Goal: Transaction & Acquisition: Subscribe to service/newsletter

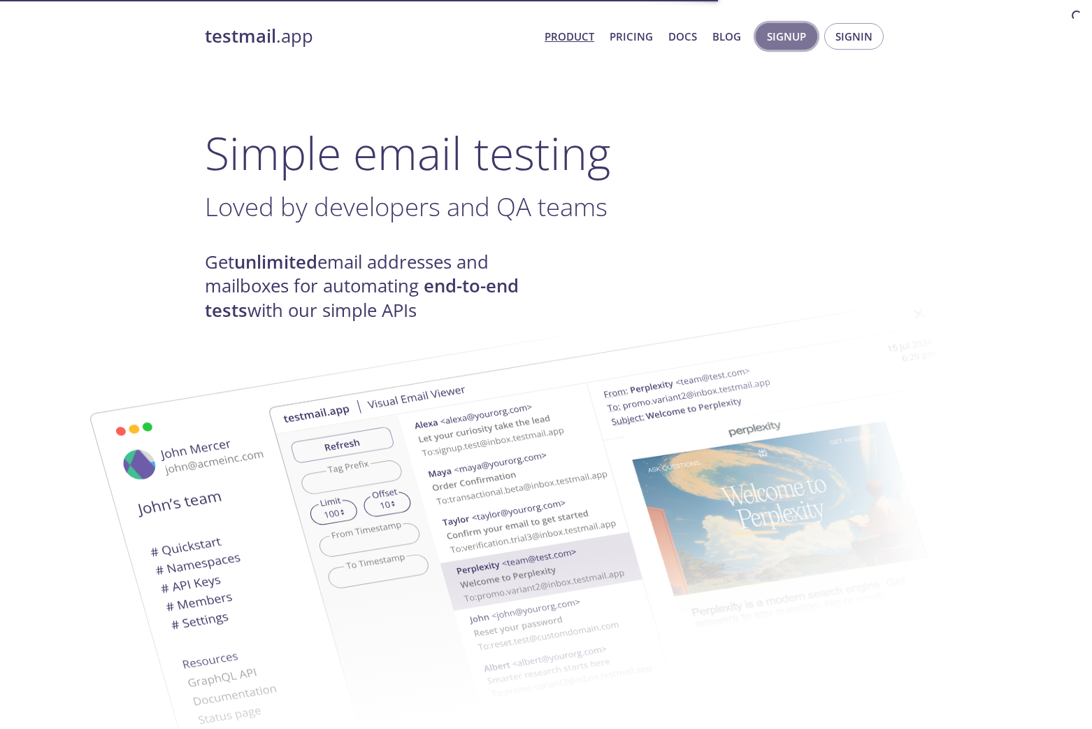
click at [778, 40] on span "Signup" at bounding box center [786, 36] width 39 height 18
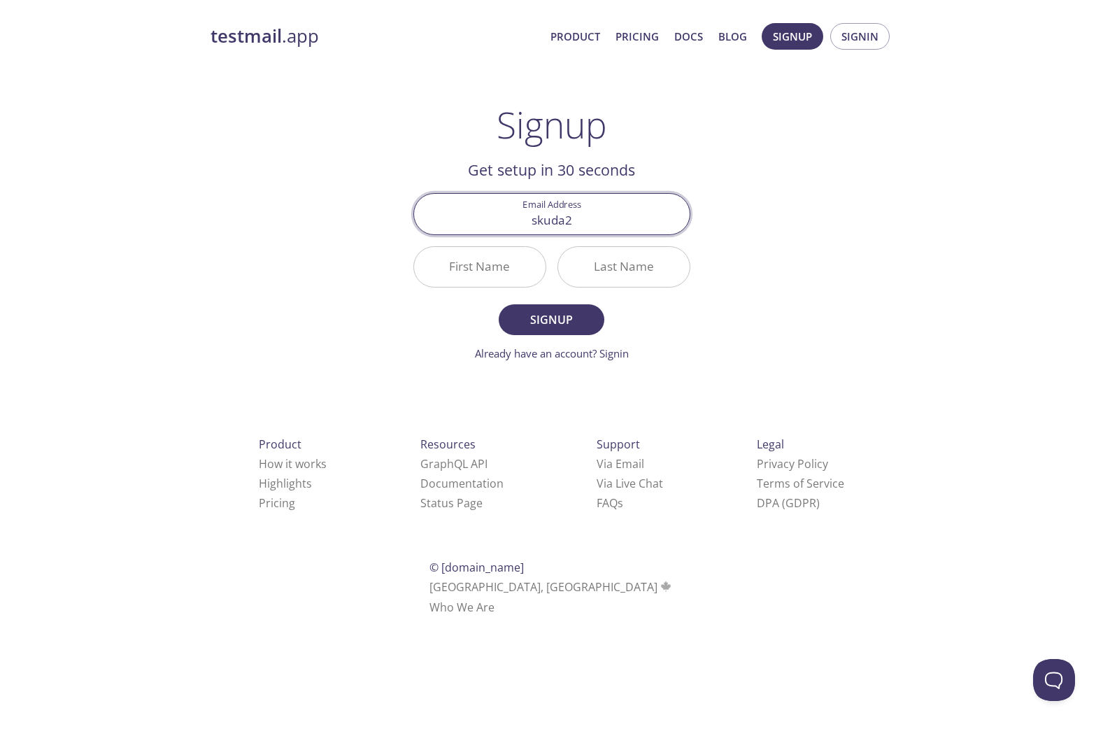
type input "[EMAIL_ADDRESS][DOMAIN_NAME]"
click at [641, 27] on link "Pricing" at bounding box center [636, 36] width 43 height 18
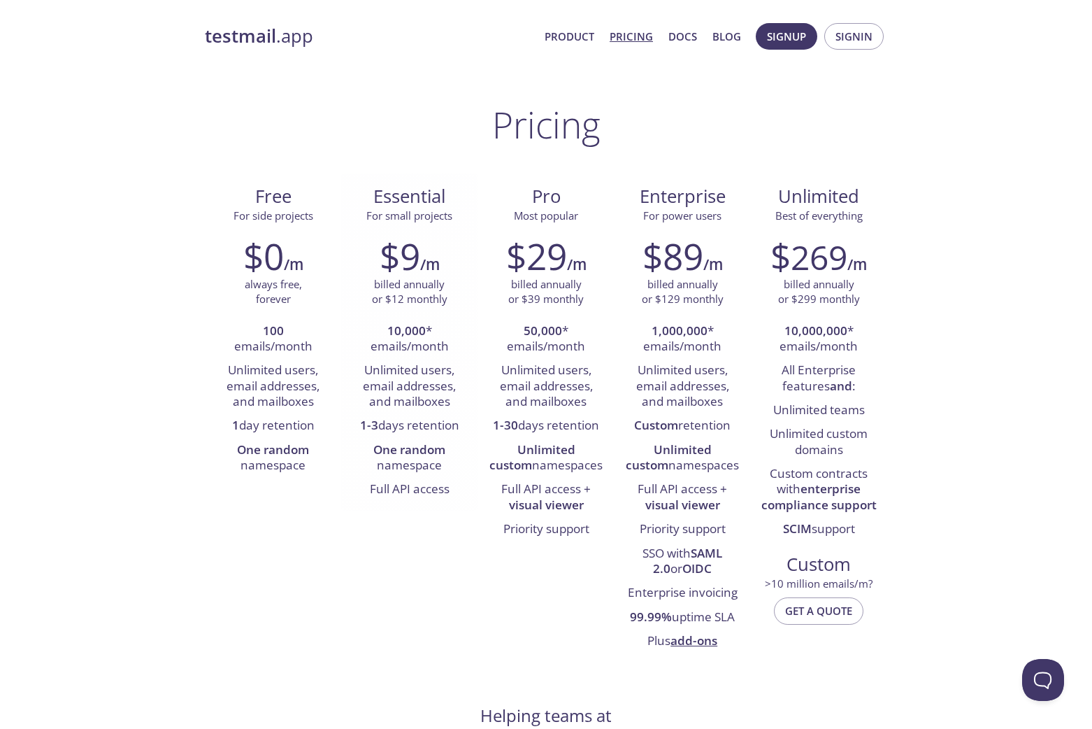
drag, startPoint x: 349, startPoint y: 272, endPoint x: 360, endPoint y: 270, distance: 11.4
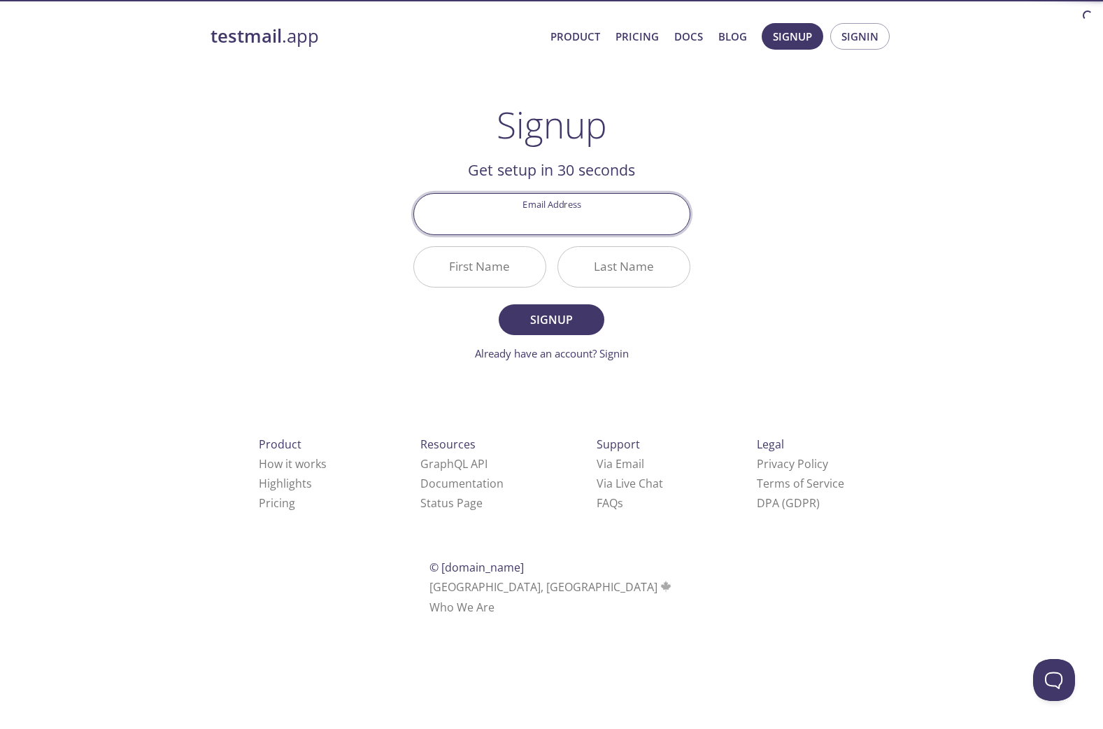
click at [547, 220] on input "Email Address" at bounding box center [552, 214] width 276 height 40
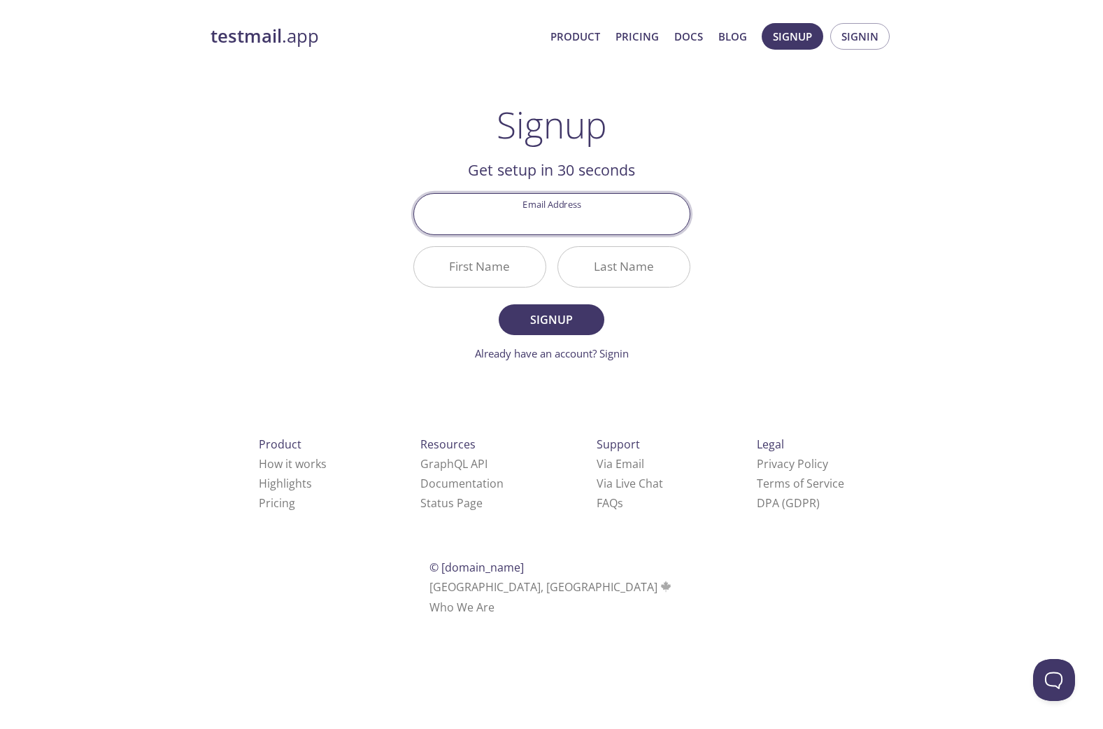
type input "[EMAIL_ADDRESS][DOMAIN_NAME]"
click at [457, 271] on input "First Name" at bounding box center [479, 267] width 131 height 40
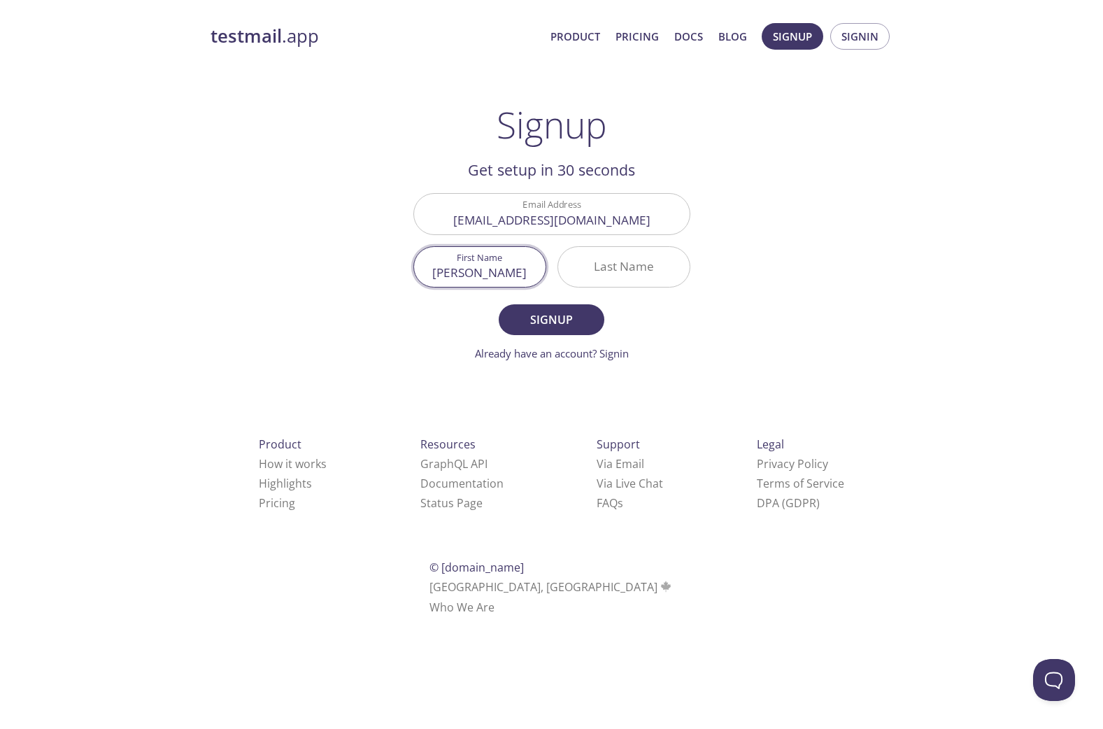
type input "[PERSON_NAME]"
type input "Rasero"
click at [571, 310] on span "Signup" at bounding box center [551, 320] width 74 height 20
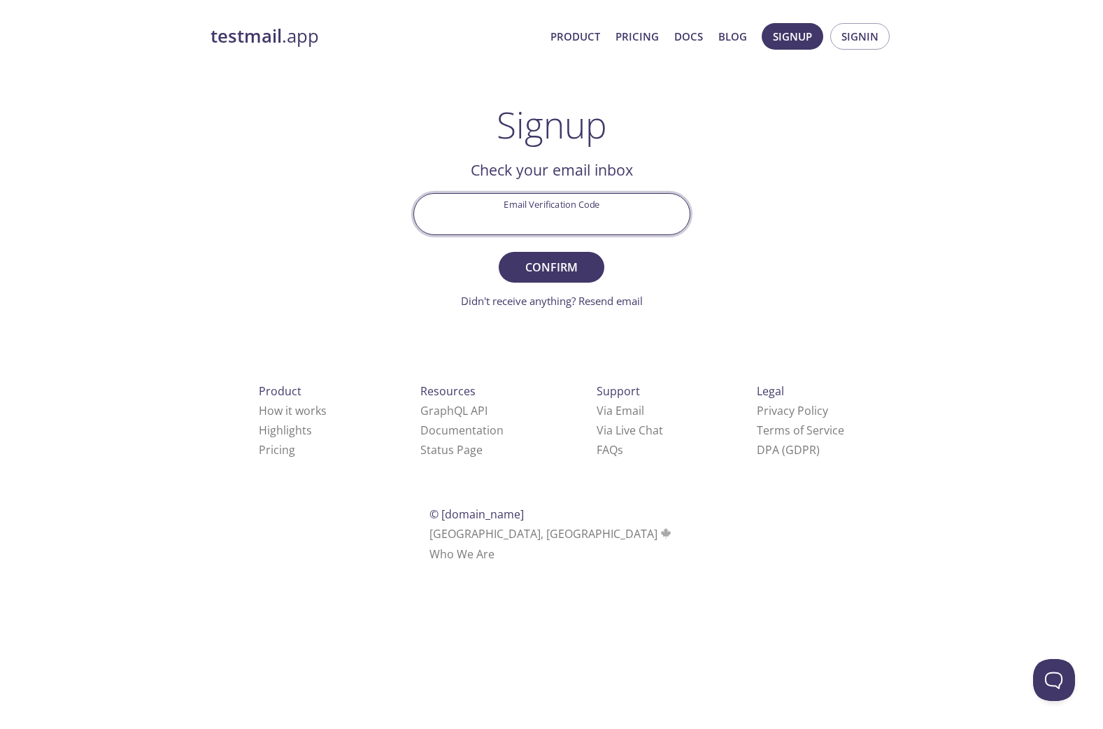
click at [496, 220] on input "Email Verification Code" at bounding box center [552, 214] width 276 height 40
paste input "STVNU6C"
type input "STVNU6C"
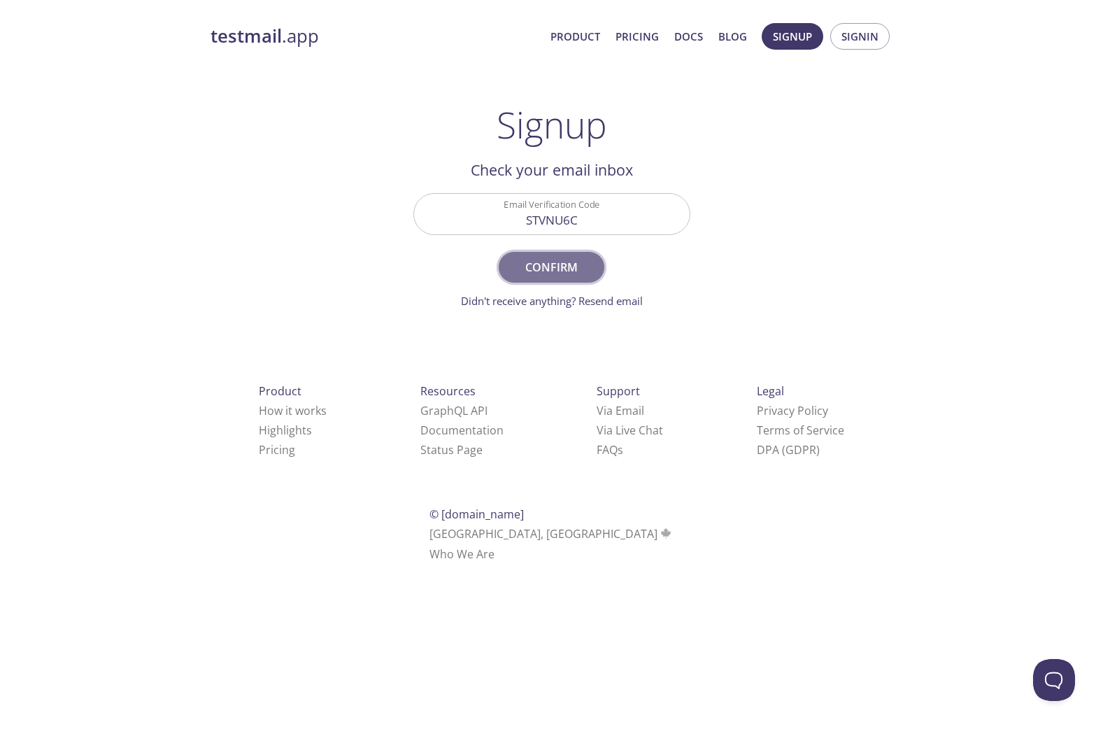
click at [524, 256] on button "Confirm" at bounding box center [551, 267] width 105 height 31
